Goal: Information Seeking & Learning: Find specific fact

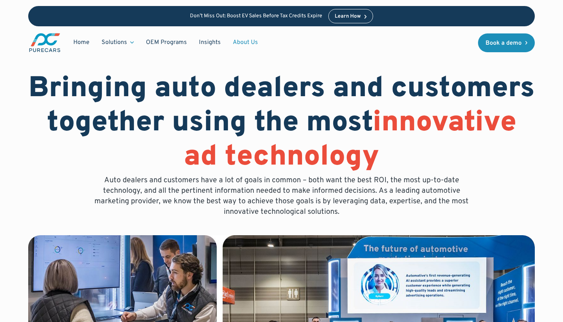
click at [245, 41] on link "About Us" at bounding box center [245, 42] width 37 height 14
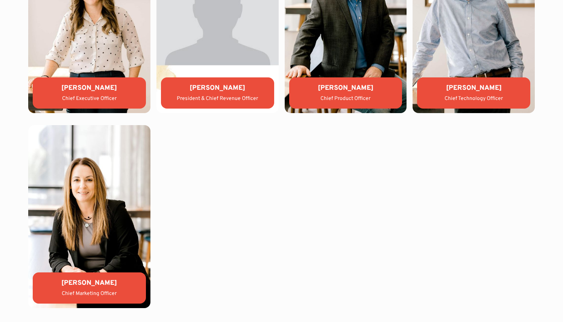
scroll to position [1588, 0]
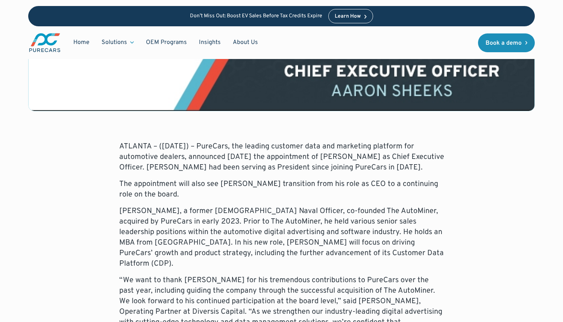
scroll to position [262, 0]
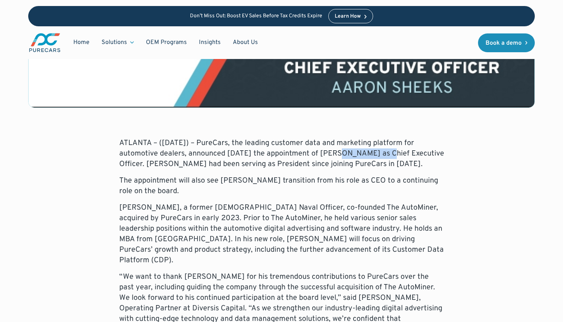
drag, startPoint x: 314, startPoint y: 155, endPoint x: 362, endPoint y: 152, distance: 47.9
click at [362, 152] on p "ATLANTA – (May 30, 2023) – PureCars, the leading customer data and marketing pl…" at bounding box center [281, 154] width 325 height 32
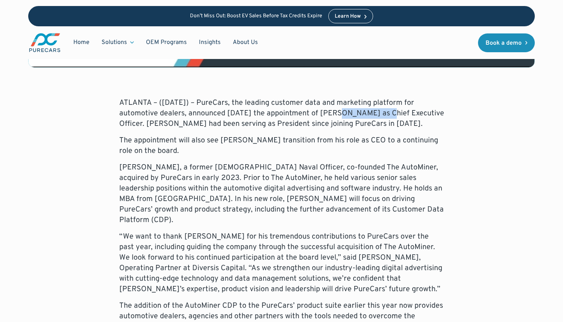
scroll to position [302, 0]
